Goal: Information Seeking & Learning: Compare options

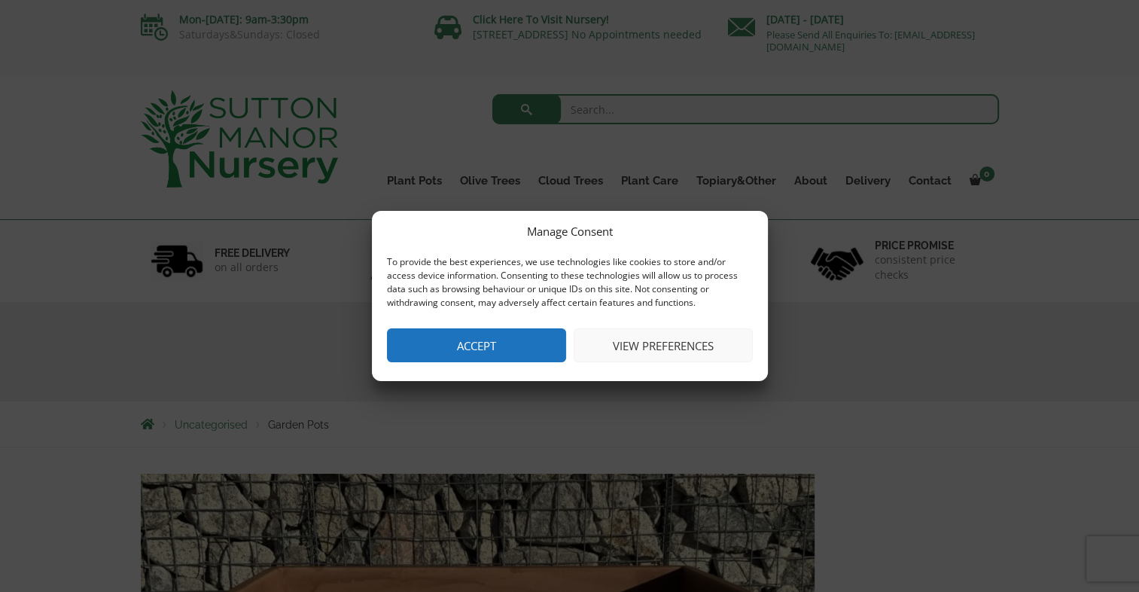
click at [485, 347] on button "Accept" at bounding box center [476, 345] width 179 height 34
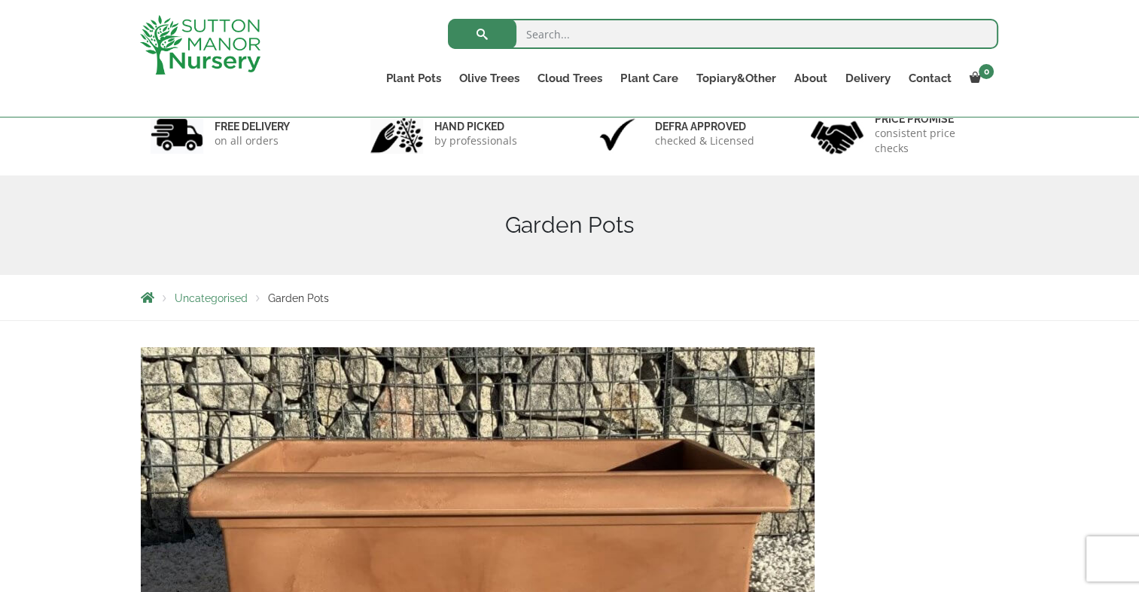
scroll to position [75, 0]
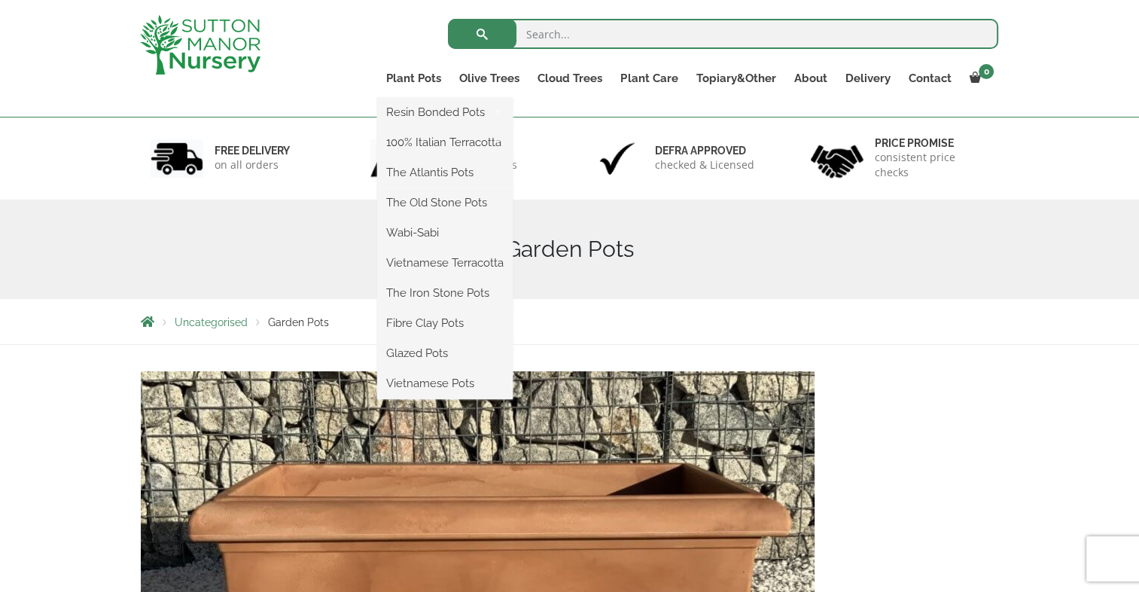
click at [426, 98] on ul "Resin Bonded Pots The Amalfi Pots The Milan Pots The Capri Pots The Brunello Po…" at bounding box center [445, 248] width 136 height 301
click at [480, 258] on link "Vietnamese Terracotta" at bounding box center [445, 263] width 136 height 23
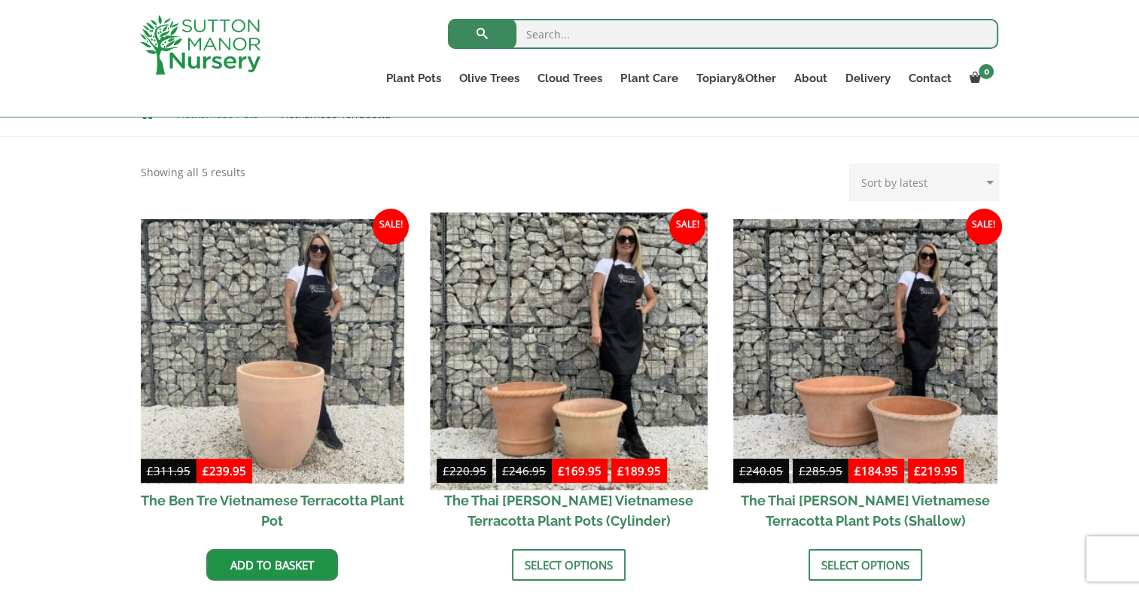
scroll to position [377, 0]
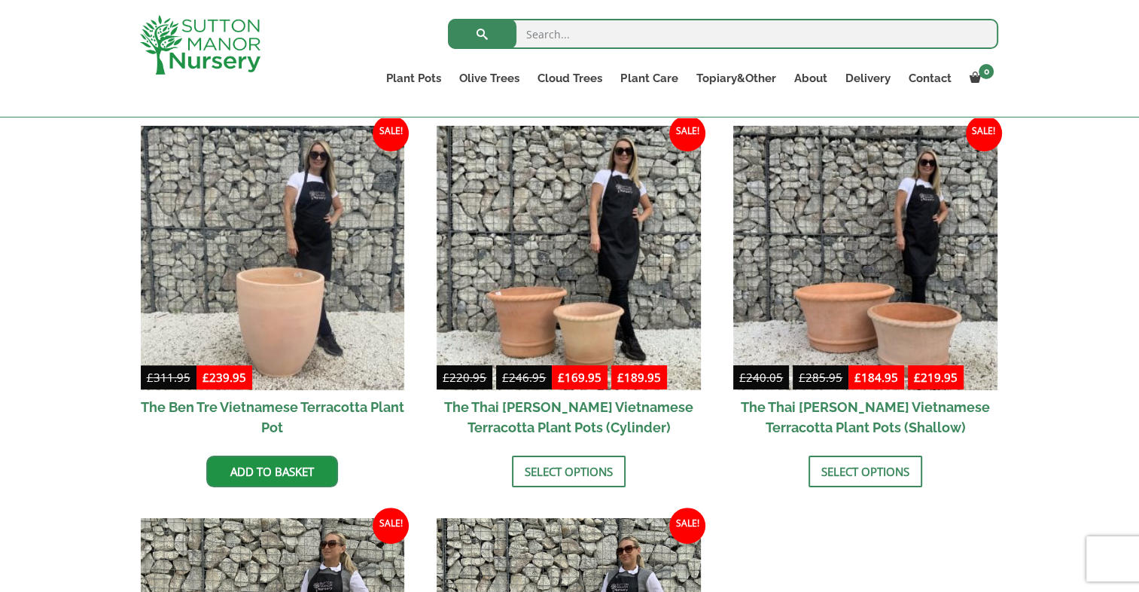
click at [584, 380] on bdi "£ 169.95" at bounding box center [580, 377] width 44 height 15
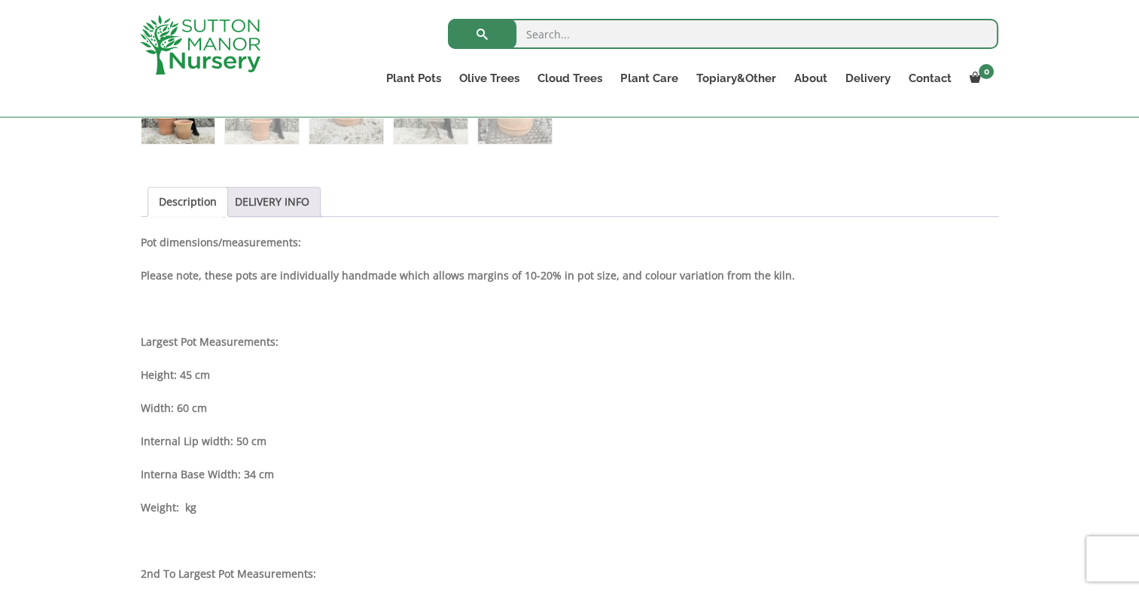
scroll to position [678, 0]
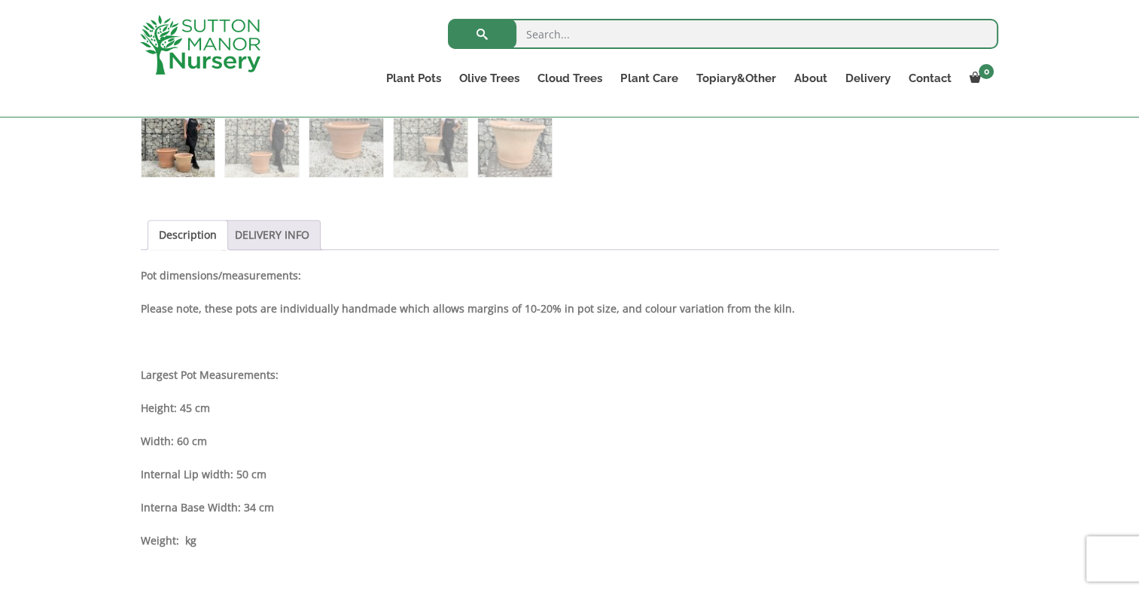
click at [278, 237] on link "DELIVERY INFO" at bounding box center [272, 235] width 75 height 29
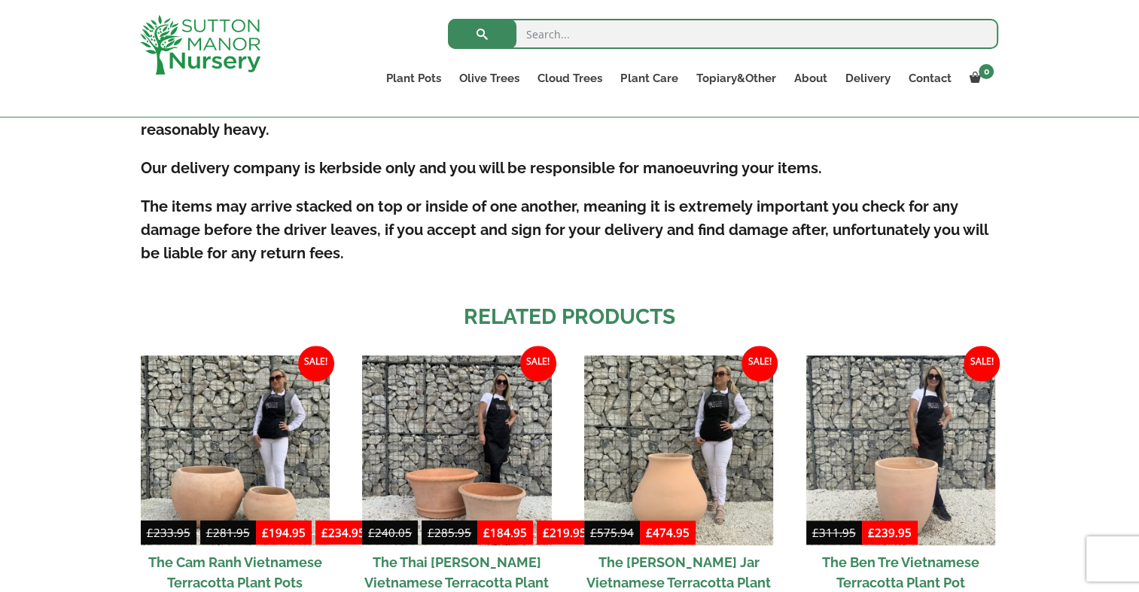
scroll to position [1054, 0]
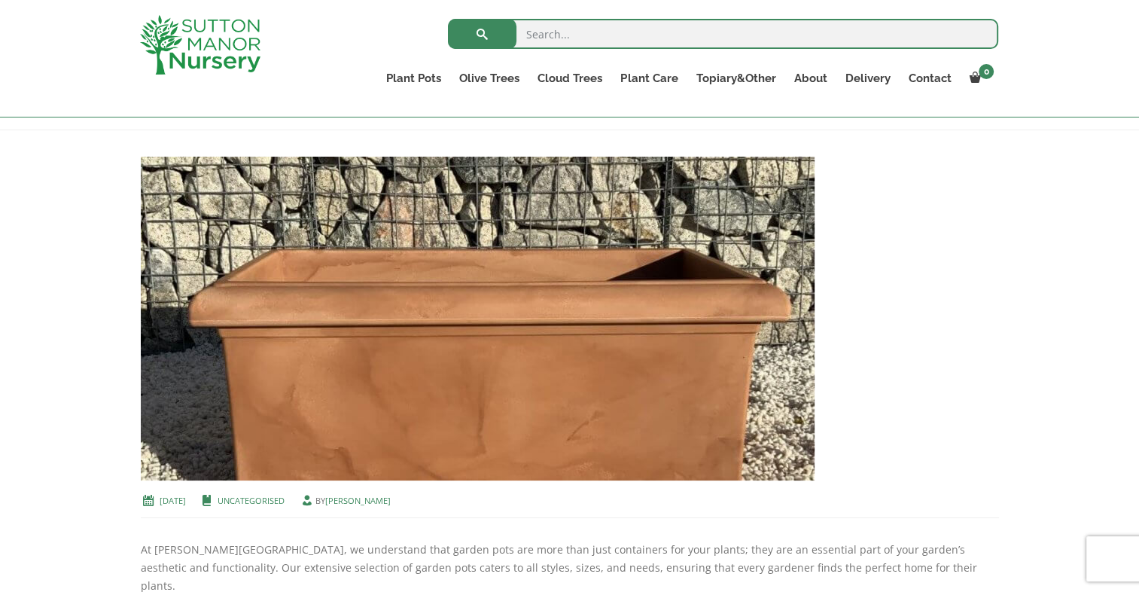
scroll to position [301, 0]
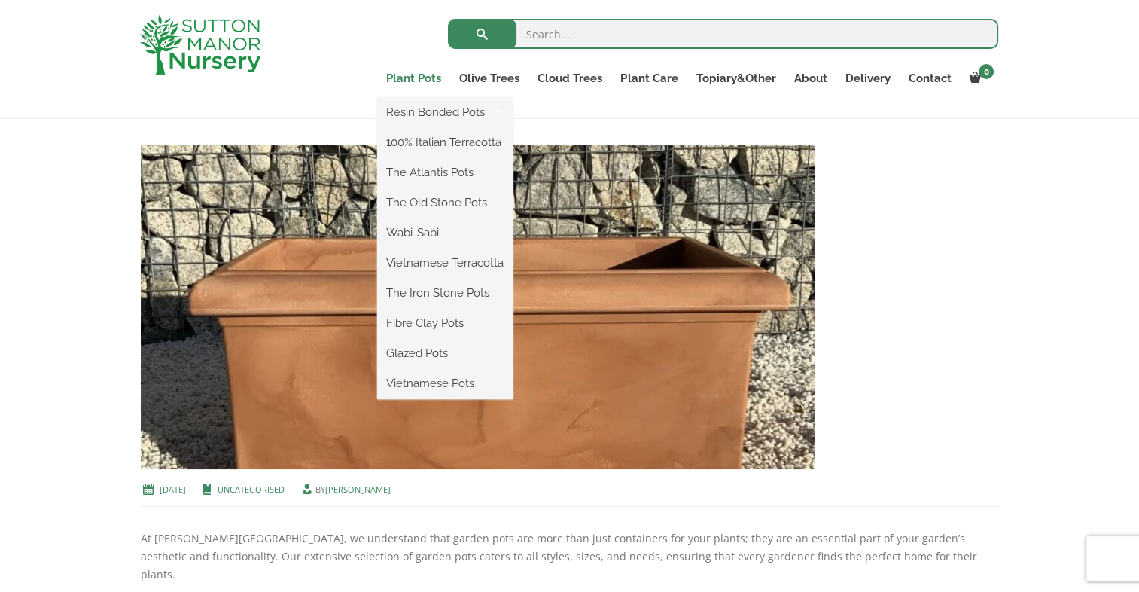
click at [431, 78] on link "Plant Pots" at bounding box center [413, 78] width 73 height 21
click at [441, 206] on link "The Old Stone Pots" at bounding box center [445, 202] width 136 height 23
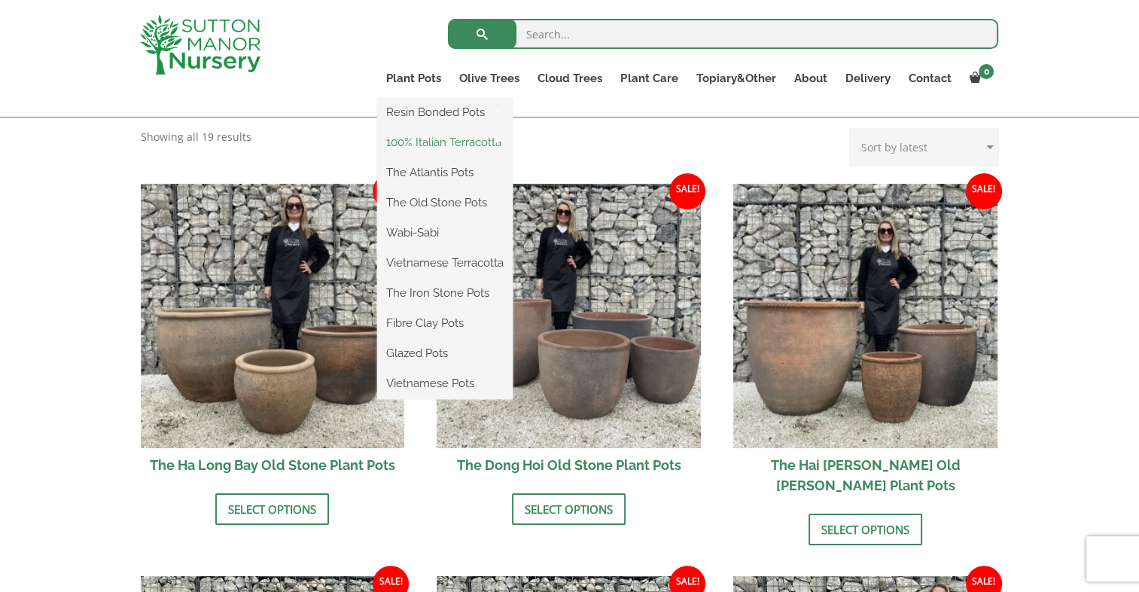
scroll to position [452, 0]
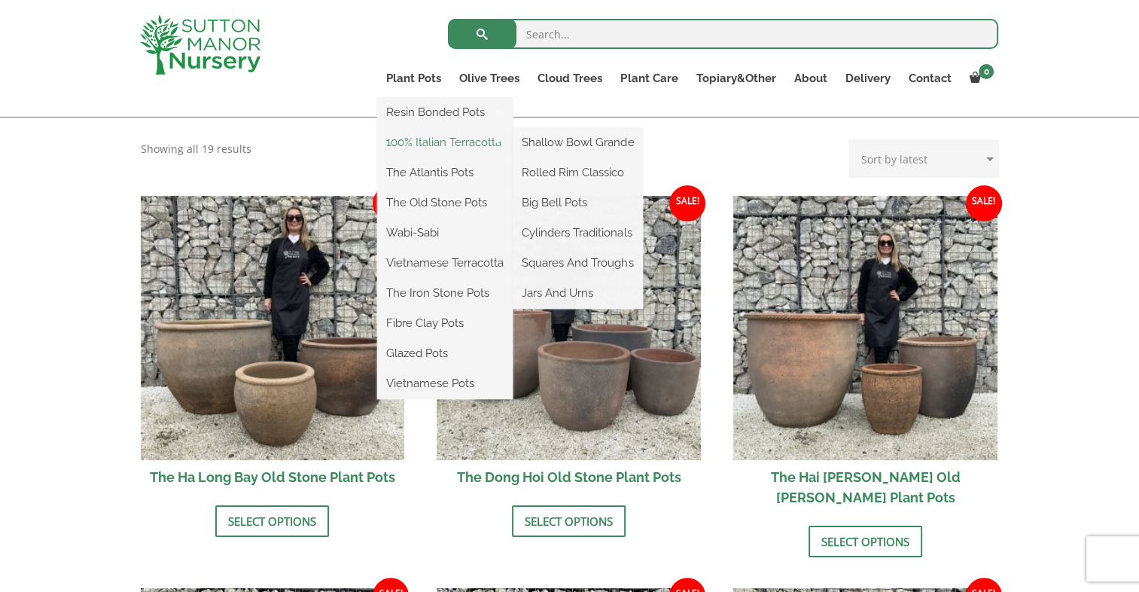
click at [443, 149] on link "100% Italian Terracotta" at bounding box center [445, 142] width 136 height 23
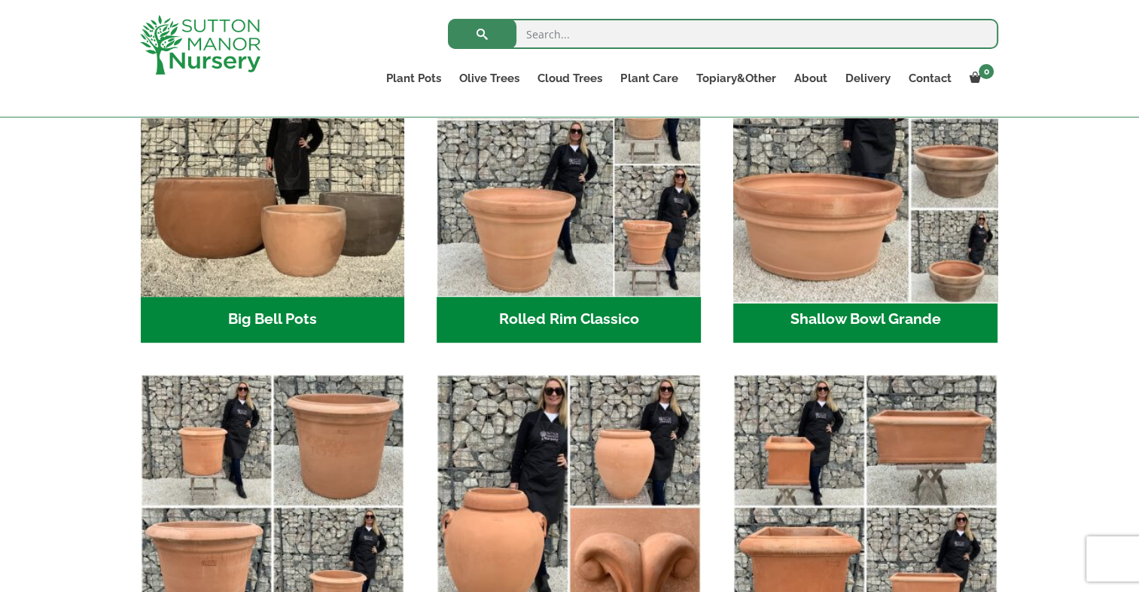
scroll to position [602, 0]
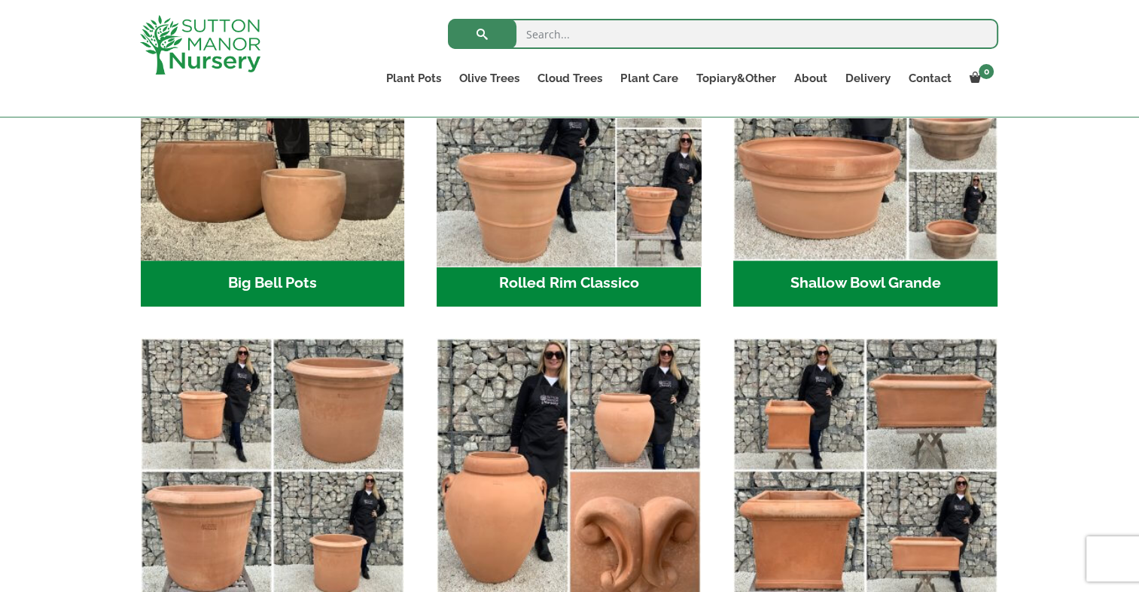
click at [654, 212] on img "Visit product category Rolled Rim Classico" at bounding box center [569, 127] width 277 height 277
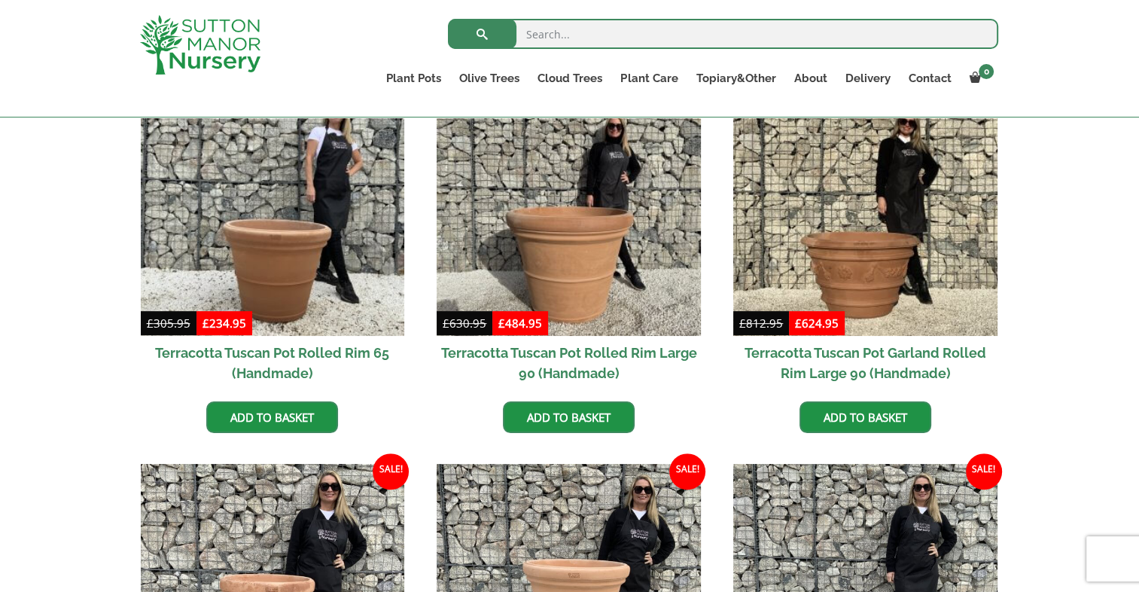
scroll to position [753, 0]
